Goal: Information Seeking & Learning: Learn about a topic

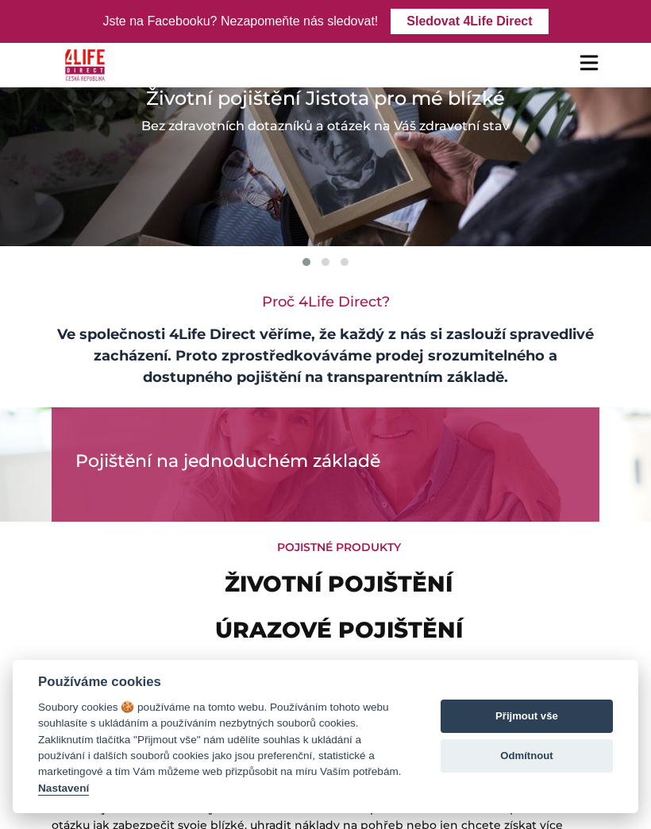
click at [531, 711] on button "Přijmout vše" at bounding box center [527, 716] width 172 height 33
checkbox input "true"
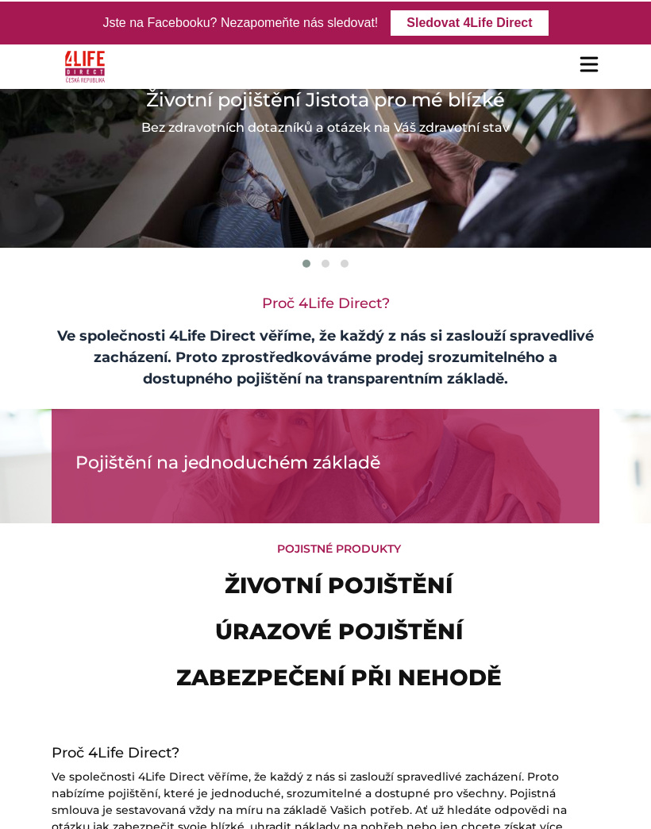
scroll to position [25, 0]
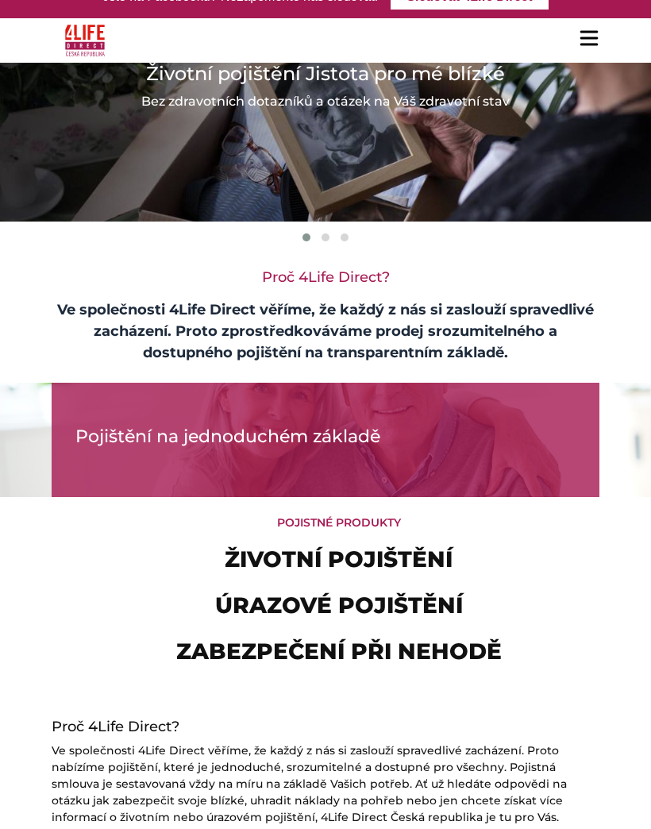
click at [593, 33] on div at bounding box center [590, 40] width 20 height 44
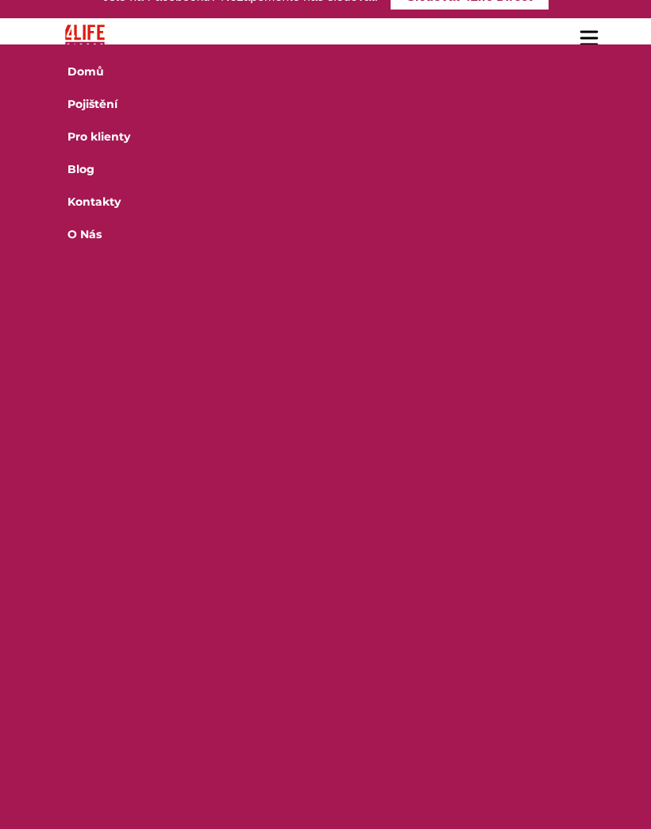
click at [105, 100] on link "Pojištění" at bounding box center [326, 112] width 548 height 33
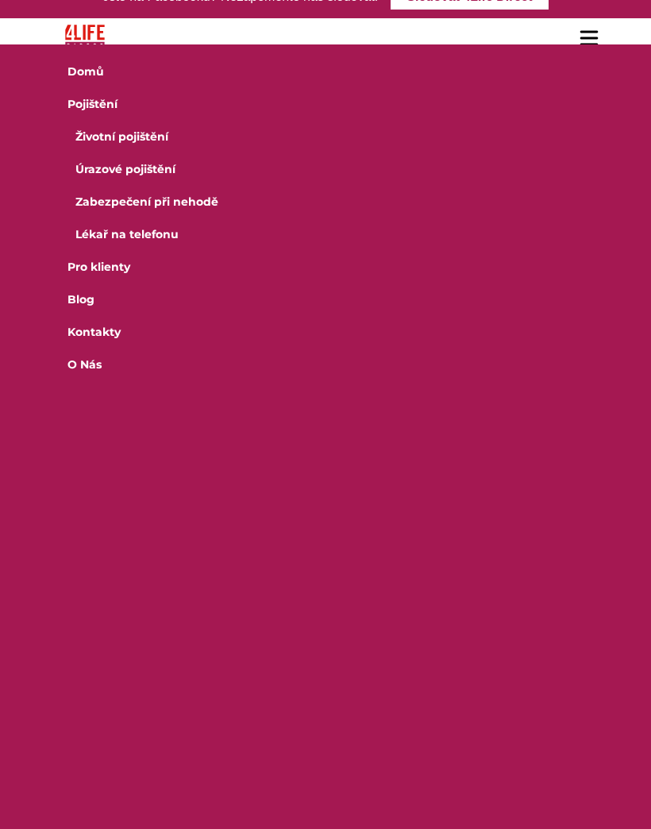
click at [147, 232] on link "Lékař na telefonu" at bounding box center [330, 242] width 540 height 33
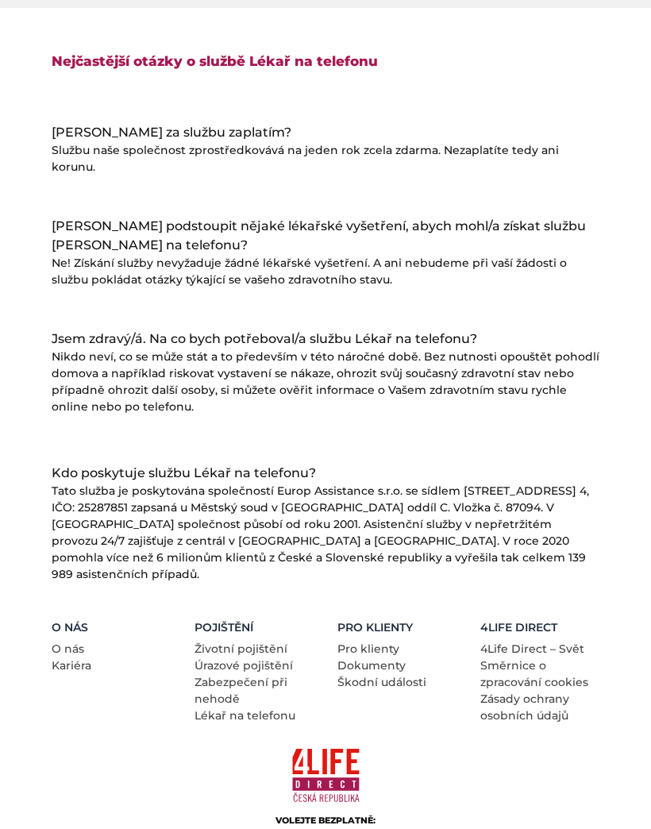
scroll to position [1422, 0]
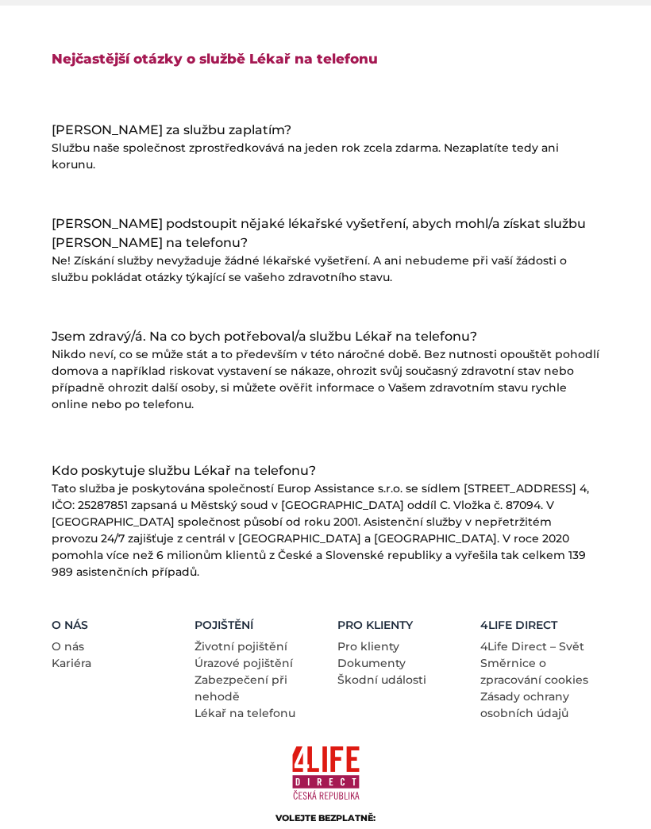
click at [237, 674] on link "Zabezpečení při nehodě" at bounding box center [241, 689] width 93 height 31
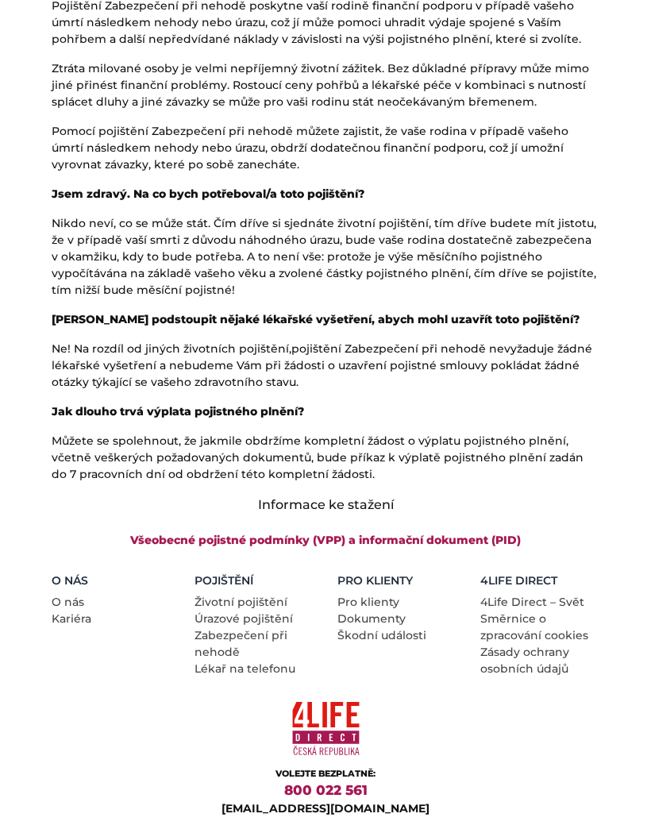
scroll to position [1221, 0]
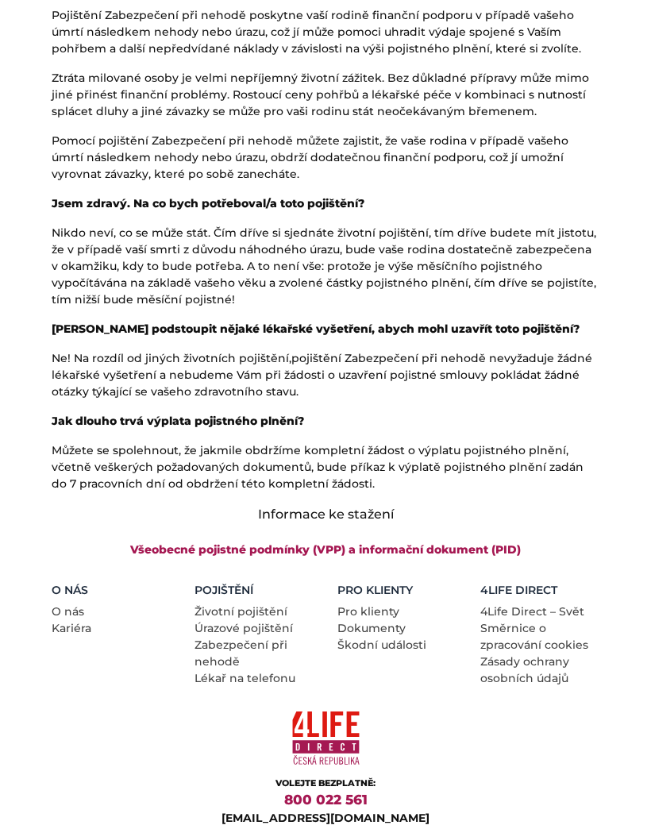
click at [252, 622] on link "Úrazové pojištění" at bounding box center [244, 629] width 98 height 14
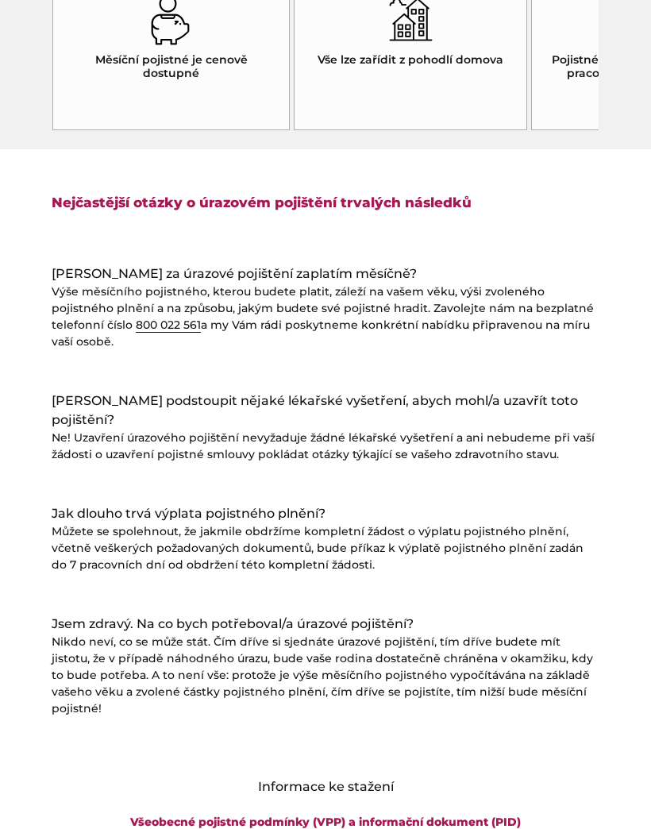
scroll to position [1541, 0]
